Goal: Information Seeking & Learning: Learn about a topic

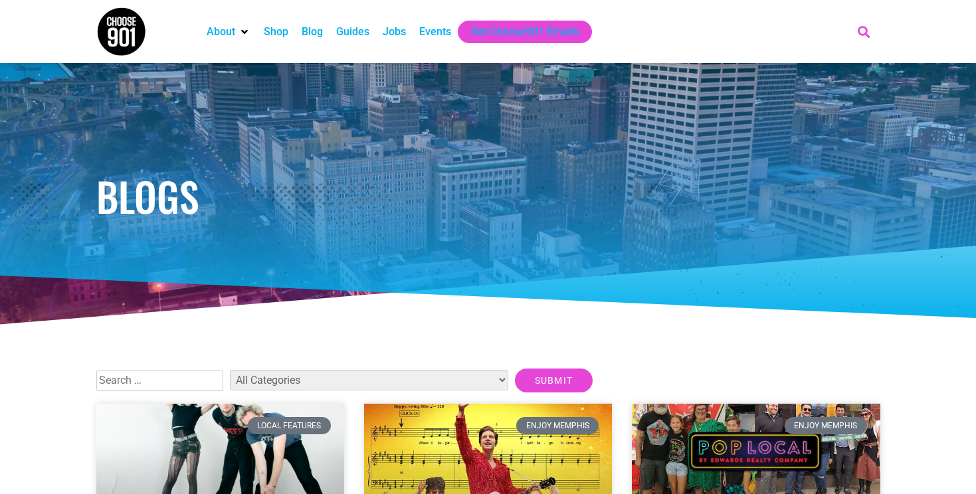
click at [864, 30] on icon "Search" at bounding box center [863, 32] width 22 height 22
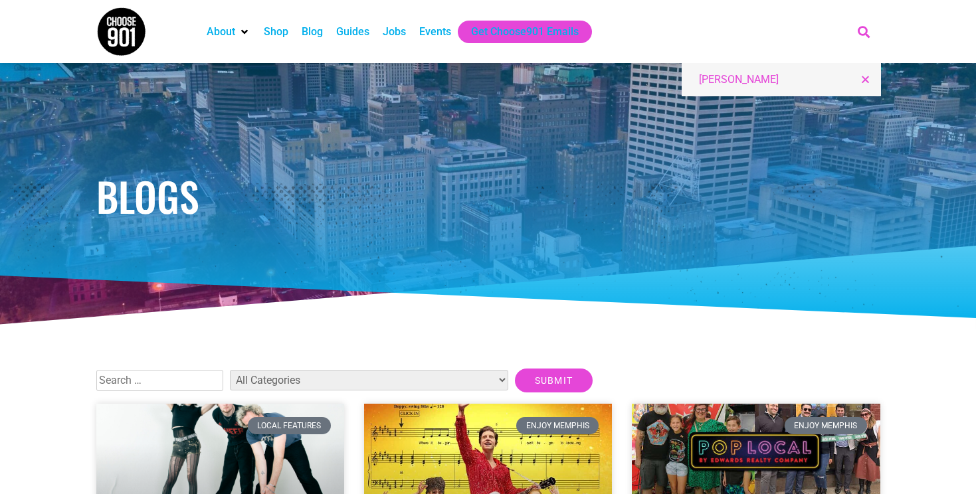
type input "[PERSON_NAME]"
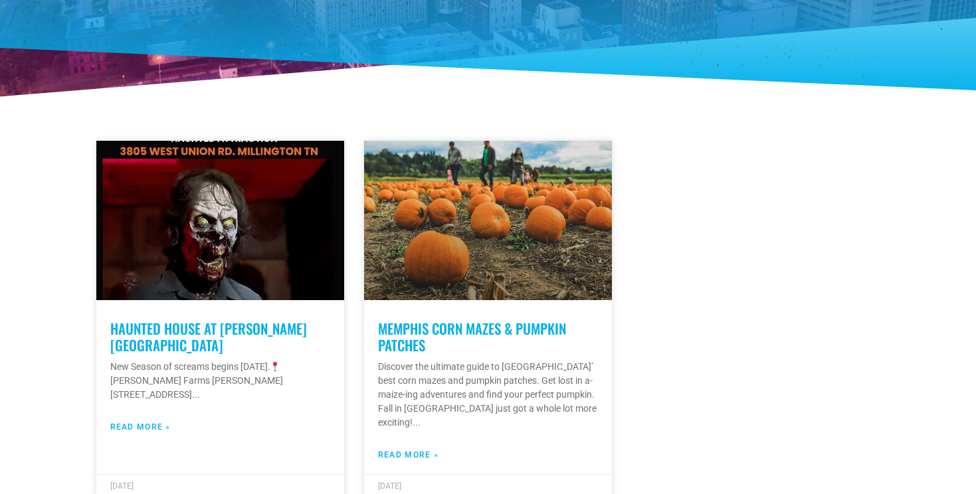
scroll to position [235, 0]
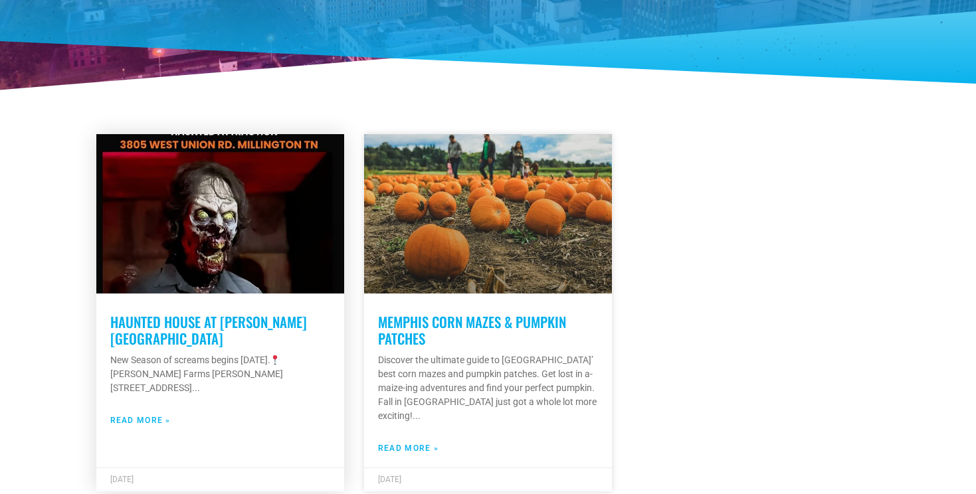
click at [277, 319] on link "Haunted House at [PERSON_NAME][GEOGRAPHIC_DATA]" at bounding box center [208, 330] width 197 height 37
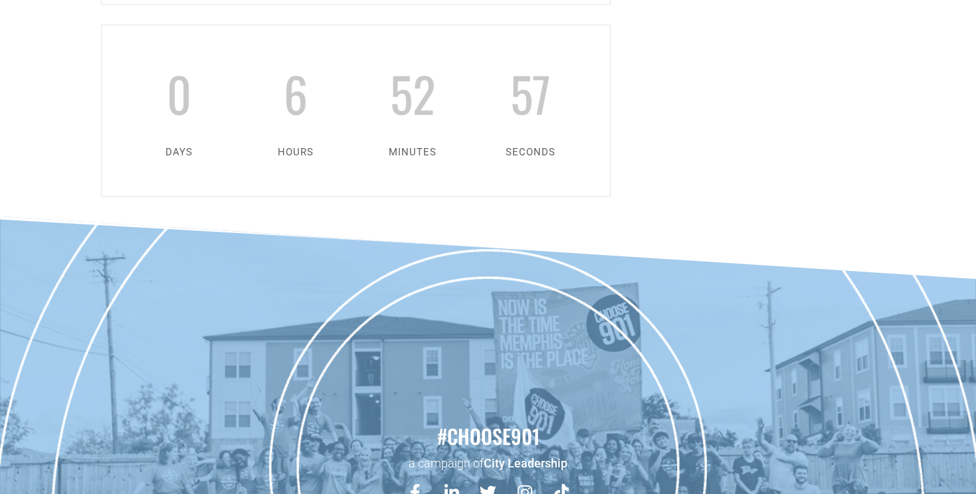
scroll to position [1128, 0]
